Goal: Information Seeking & Learning: Learn about a topic

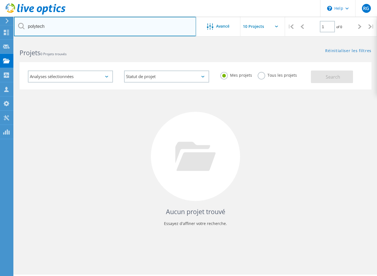
drag, startPoint x: 64, startPoint y: 26, endPoint x: 19, endPoint y: 26, distance: 45.2
click at [20, 26] on div "polytech" at bounding box center [105, 27] width 182 height 20
click at [60, 27] on input "text" at bounding box center [105, 27] width 182 height 20
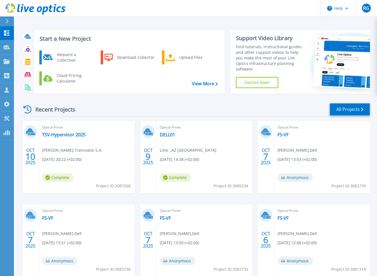
drag, startPoint x: 350, startPoint y: 109, endPoint x: 339, endPoint y: 116, distance: 13.1
click at [350, 109] on link "All Projects" at bounding box center [350, 109] width 40 height 13
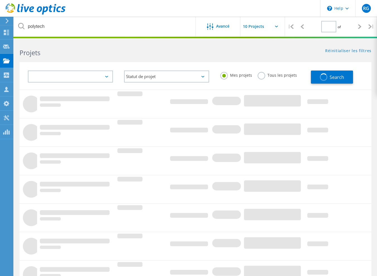
type input "1"
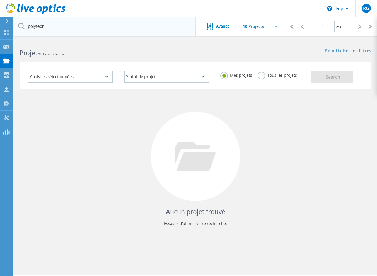
drag, startPoint x: 126, startPoint y: 29, endPoint x: -1, endPoint y: 28, distance: 127.3
click at [0, 28] on html "\n Help Explore Helpful Articles Contact Support RG Membre d'équipe de partenai…" at bounding box center [188, 146] width 377 height 292
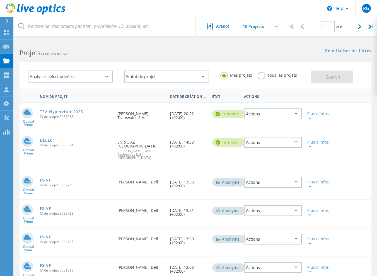
click at [272, 25] on input "text" at bounding box center [269, 27] width 56 height 20
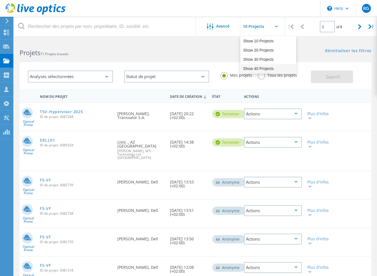
click at [259, 71] on div "Show 40 Projects" at bounding box center [268, 68] width 55 height 9
type input "Show 40 Projects"
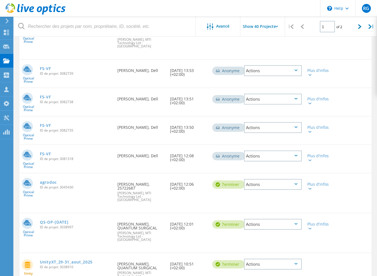
scroll to position [28, 0]
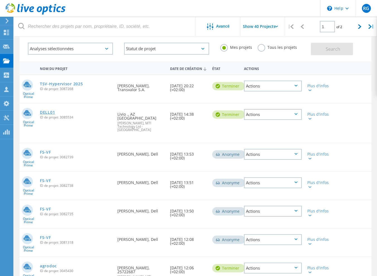
click at [48, 114] on link "DELL01" at bounding box center [47, 113] width 15 height 4
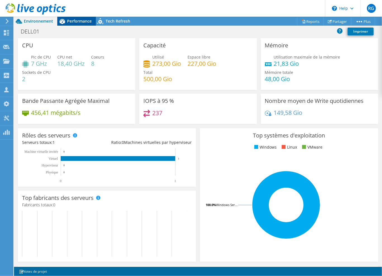
click at [78, 20] on span "Performance" at bounding box center [79, 20] width 25 height 5
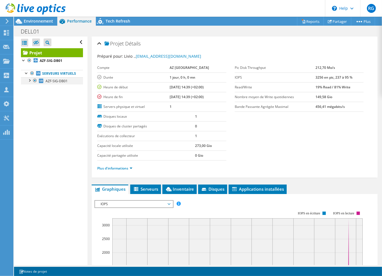
click at [28, 83] on div at bounding box center [30, 80] width 6 height 6
click at [40, 23] on span "Environnement" at bounding box center [38, 20] width 29 height 5
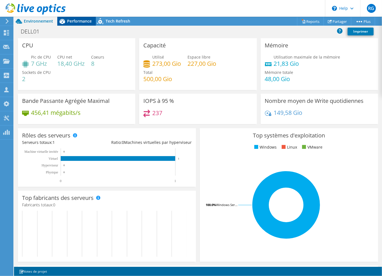
click at [86, 23] on span "Performance" at bounding box center [79, 20] width 25 height 5
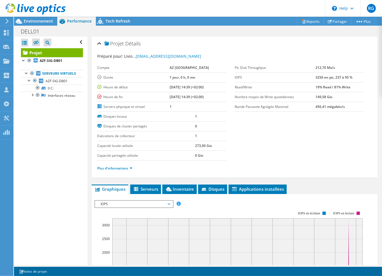
click at [267, 145] on section "Préparé pour: Livio ., elivio@azfrance.fr Compte AZ FRANCE Durée 1 jour, 0 h, 0…" at bounding box center [234, 114] width 274 height 123
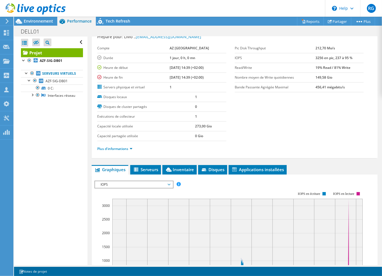
scroll to position [28, 0]
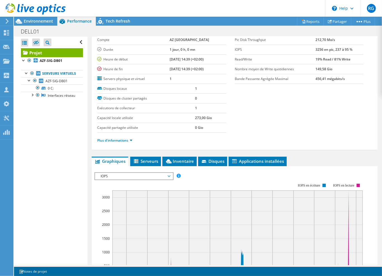
click at [318, 115] on section "Préparé pour: Livio ., elivio@azfrance.fr Compte AZ FRANCE Durée 1 jour, 0 h, 0…" at bounding box center [234, 86] width 274 height 123
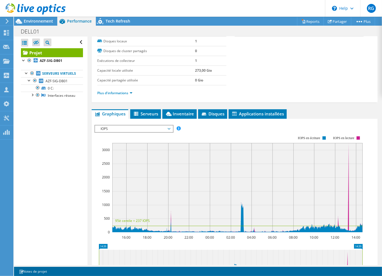
scroll to position [112, 0]
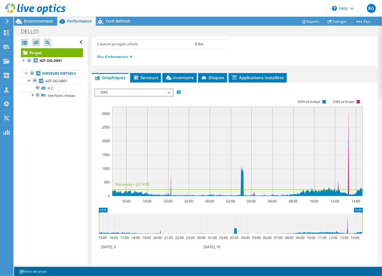
click at [112, 92] on span "IOPS" at bounding box center [134, 92] width 72 height 7
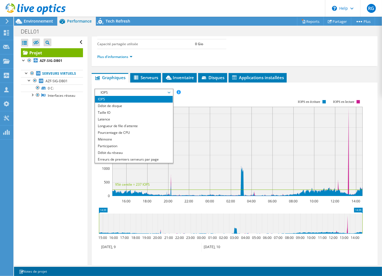
click at [112, 92] on span "IOPS" at bounding box center [134, 92] width 72 height 7
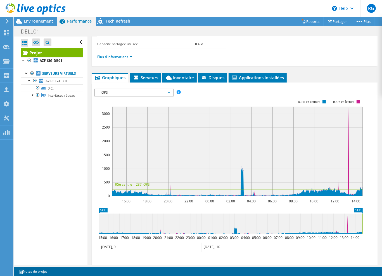
click at [113, 91] on span "IOPS" at bounding box center [134, 92] width 72 height 7
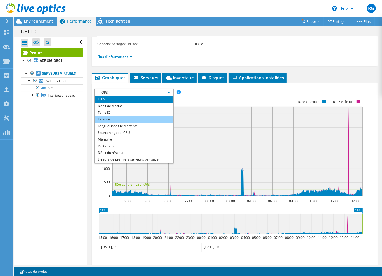
click at [105, 118] on li "Latence" at bounding box center [133, 119] width 77 height 7
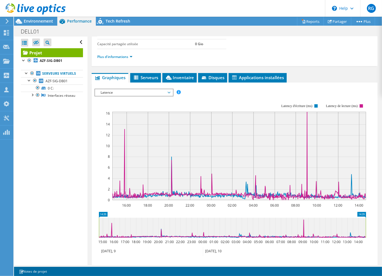
click at [205, 86] on div "IOPS Débit de disque Taille IO Latence Longueur de file d'attente Pourcentage d…" at bounding box center [234, 185] width 280 height 198
click at [169, 90] on span "Latence" at bounding box center [134, 92] width 72 height 7
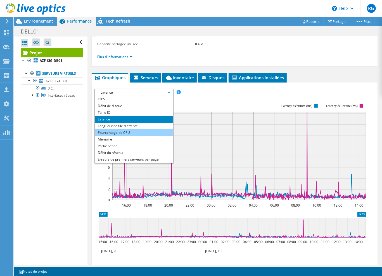
click at [130, 132] on li "Pourcentage de CPU" at bounding box center [133, 133] width 77 height 7
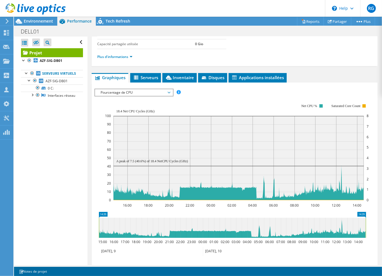
click at [165, 91] on span "Pourcentage de CPU" at bounding box center [134, 92] width 72 height 7
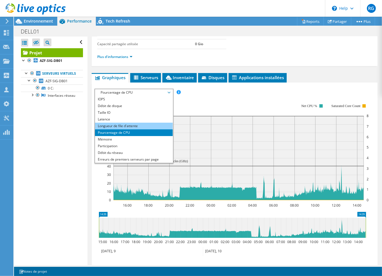
click at [118, 124] on li "Longueur de file d'attente" at bounding box center [133, 126] width 77 height 7
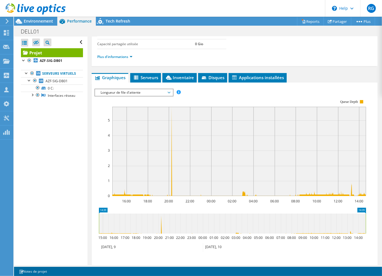
click at [198, 94] on rect at bounding box center [229, 148] width 271 height 112
click at [168, 90] on span "Longueur de file d'attente" at bounding box center [134, 92] width 72 height 7
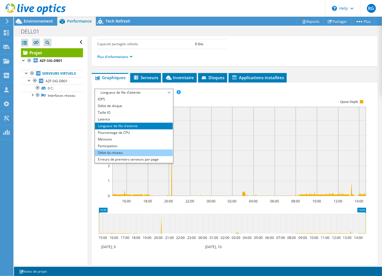
click at [136, 150] on li "Débit du réseau" at bounding box center [133, 153] width 77 height 7
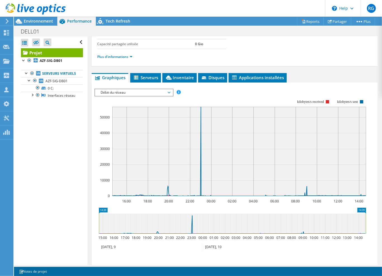
click at [164, 92] on span "Débit du réseau" at bounding box center [134, 92] width 72 height 7
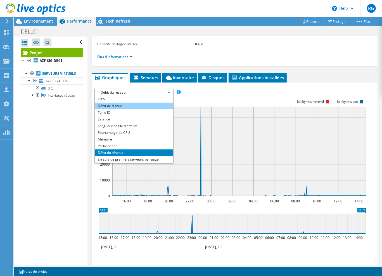
click at [133, 104] on li "Débit de disque" at bounding box center [133, 106] width 77 height 7
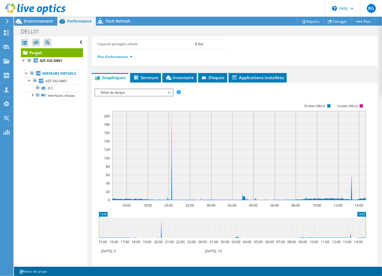
click at [154, 91] on span "Débit de disque" at bounding box center [134, 92] width 72 height 7
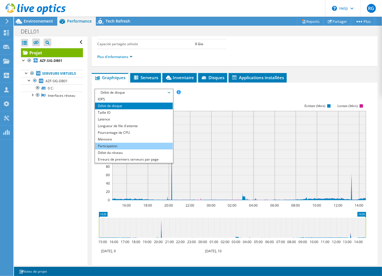
click at [151, 143] on li "Participation" at bounding box center [133, 146] width 77 height 7
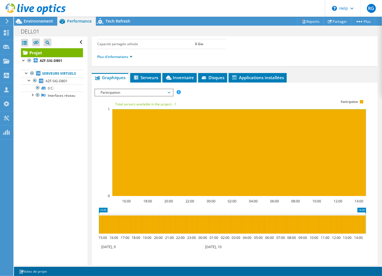
click at [162, 91] on span "Participation" at bounding box center [134, 92] width 72 height 7
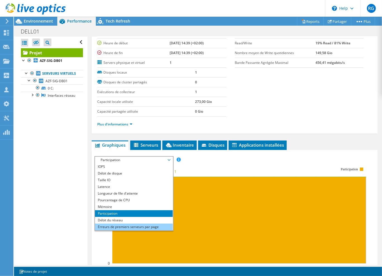
scroll to position [84, 0]
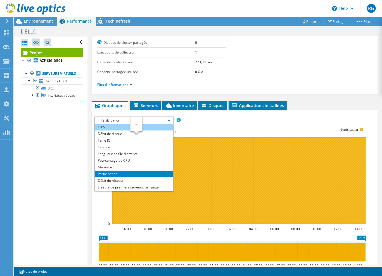
click at [121, 126] on li "IOPS" at bounding box center [133, 127] width 77 height 7
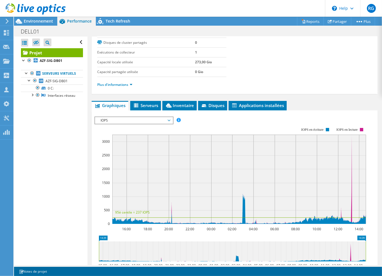
click at [242, 123] on rect at bounding box center [229, 176] width 271 height 112
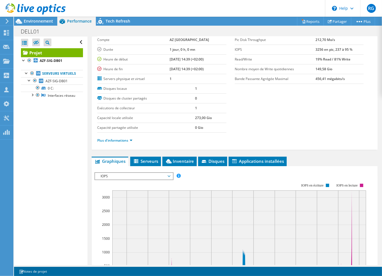
scroll to position [56, 0]
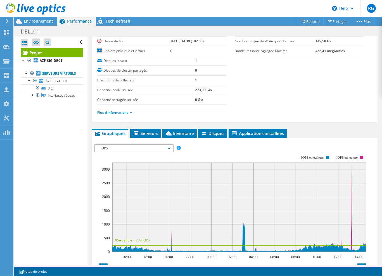
click at [252, 148] on rect at bounding box center [229, 204] width 271 height 112
click at [245, 149] on rect at bounding box center [229, 204] width 271 height 112
click at [131, 147] on span "IOPS" at bounding box center [134, 148] width 72 height 7
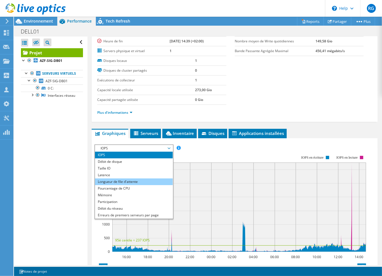
click at [159, 183] on li "Longueur de file d'attente" at bounding box center [133, 182] width 77 height 7
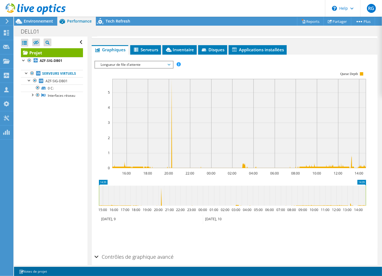
scroll to position [112, 0]
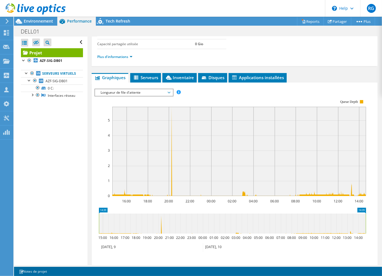
click at [169, 90] on span "Longueur de file d'attente" at bounding box center [134, 92] width 72 height 7
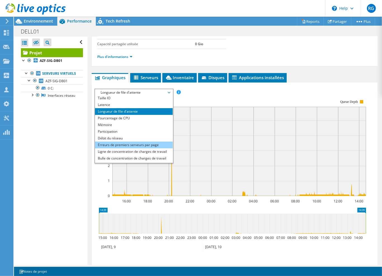
scroll to position [20, 0]
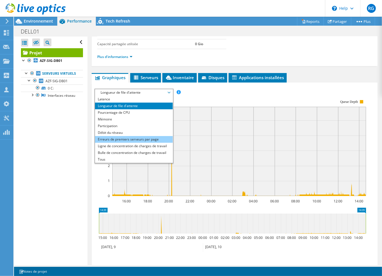
click at [157, 139] on li "Erreurs de premiers serveurs par page" at bounding box center [133, 139] width 77 height 7
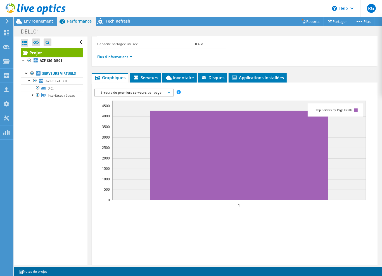
click at [155, 89] on span "Erreurs de premiers serveurs par page" at bounding box center [134, 92] width 72 height 7
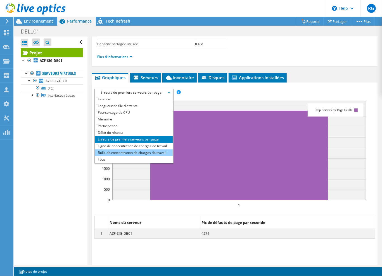
click at [143, 150] on li "Bulle de concentration de charges de travail" at bounding box center [133, 153] width 77 height 7
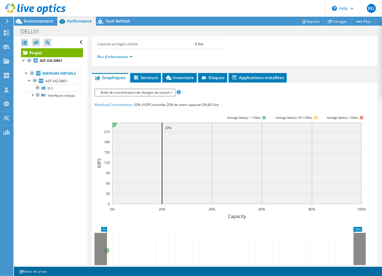
click at [170, 91] on span "Bulle de concentration de charges de travail" at bounding box center [135, 92] width 74 height 7
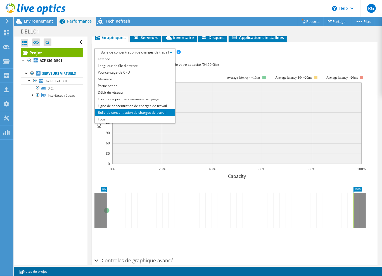
scroll to position [123, 0]
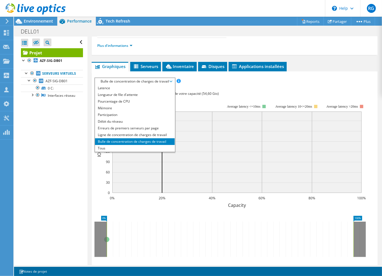
click at [243, 86] on div "IOPS Débit de disque Taille IO Latence Longueur de file d'attente Pourcentage d…" at bounding box center [234, 181] width 280 height 207
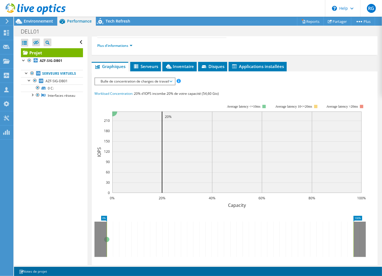
click at [322, 65] on ul "Graphiques Serveurs Inventaire Hyperviseur Disques Disques de cluster Applicati…" at bounding box center [235, 66] width 286 height 9
click at [37, 24] on div "Environnement" at bounding box center [35, 21] width 43 height 9
